Goal: Task Accomplishment & Management: Manage account settings

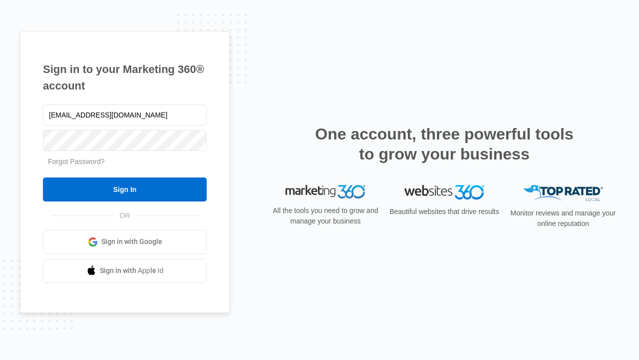
type input "[EMAIL_ADDRESS][DOMAIN_NAME]"
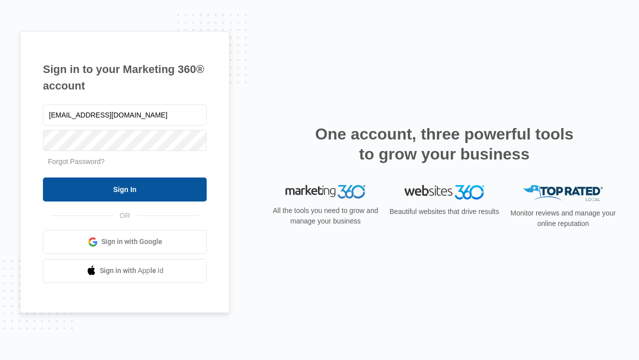
click at [125, 189] on input "Sign In" at bounding box center [125, 189] width 164 height 24
